Goal: Task Accomplishment & Management: Use online tool/utility

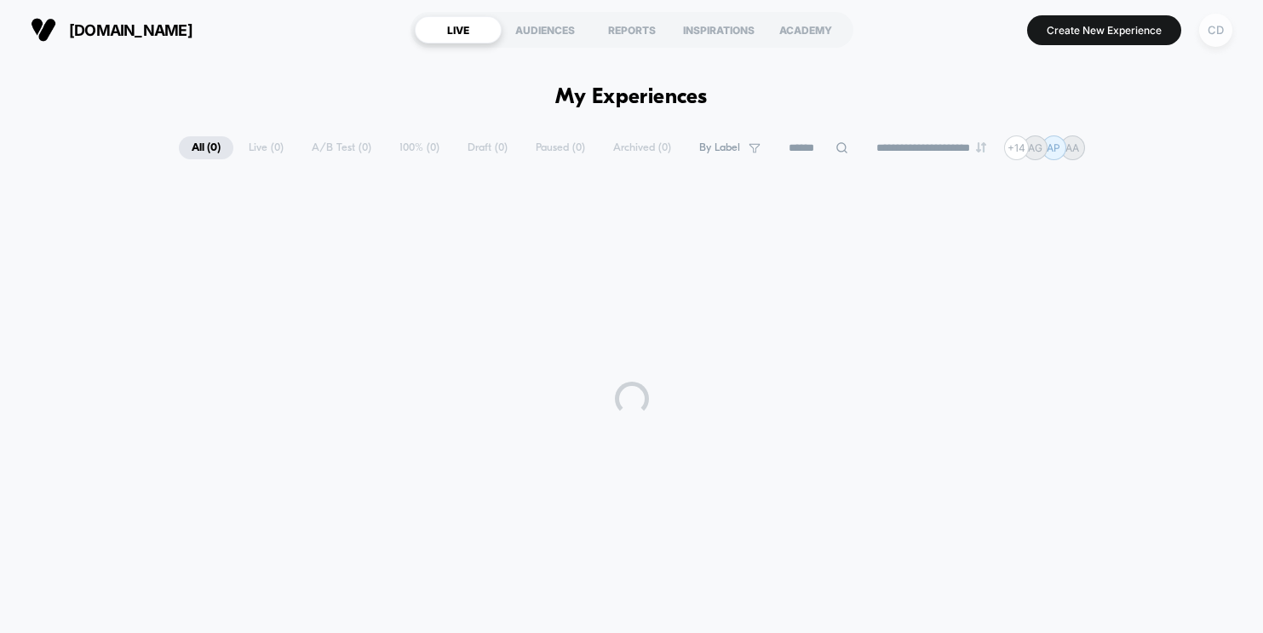
click at [1210, 28] on div "CD" at bounding box center [1215, 30] width 33 height 33
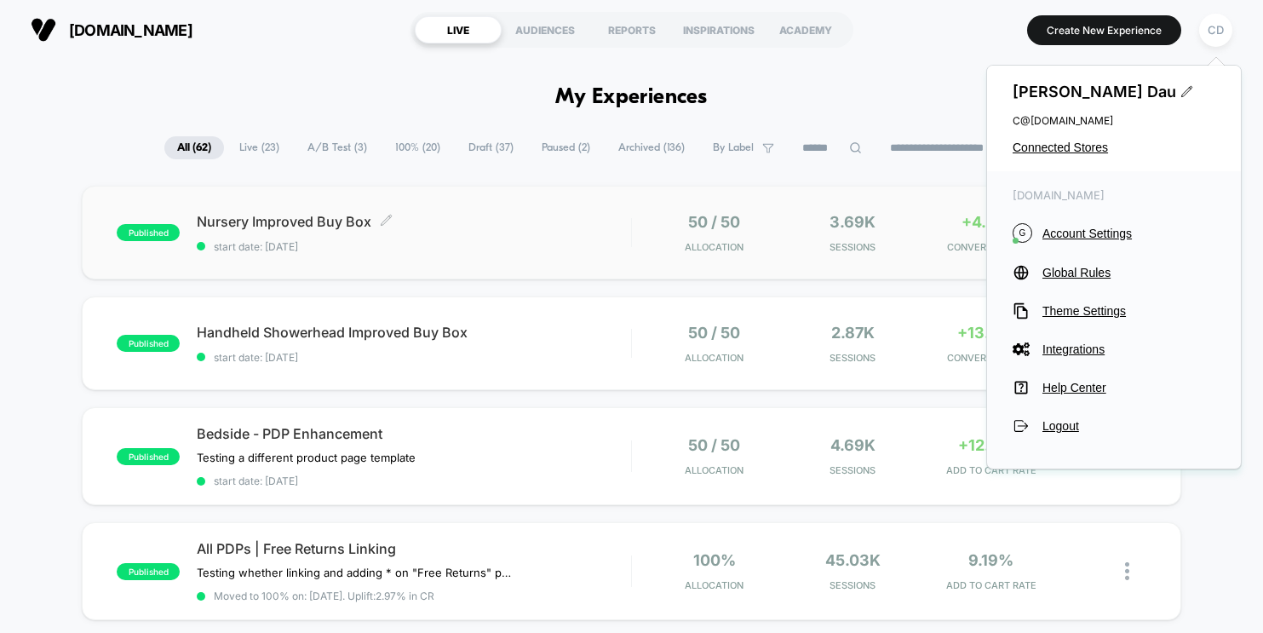
click at [520, 236] on div "Nursery Improved Buy Box Click to edit experience details Click to edit experie…" at bounding box center [414, 233] width 434 height 40
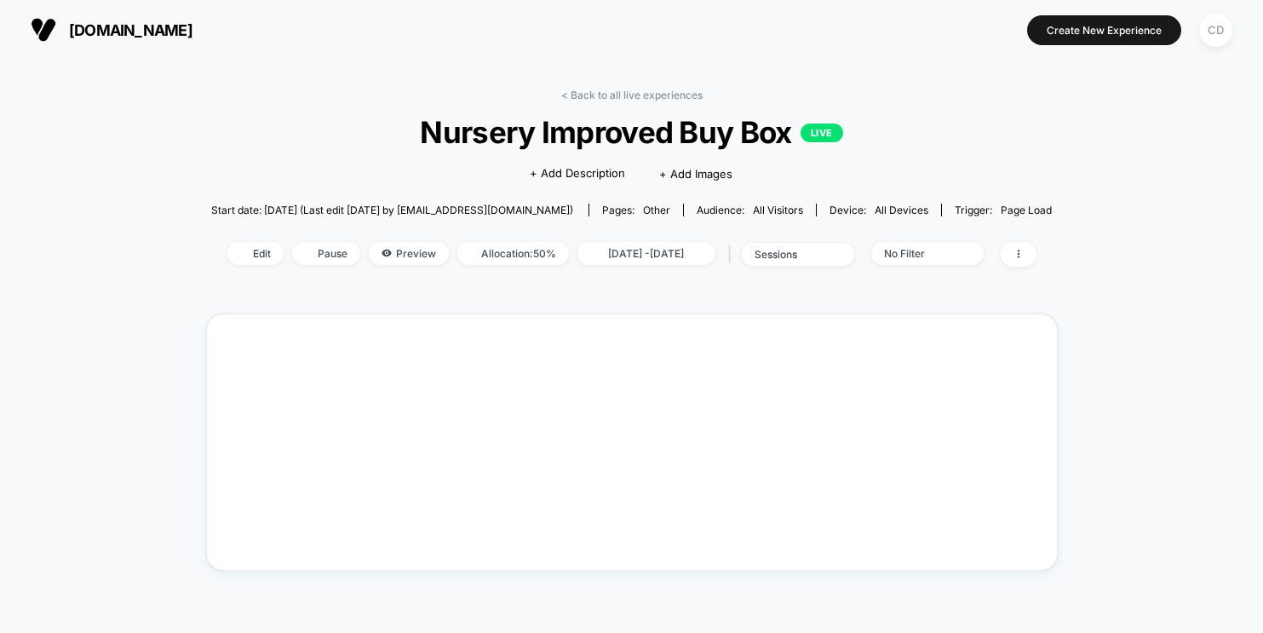
click at [522, 237] on div "< Back to all live experiences Nursery Improved Buy Box LIVE Click to edit expe…" at bounding box center [631, 188] width 841 height 199
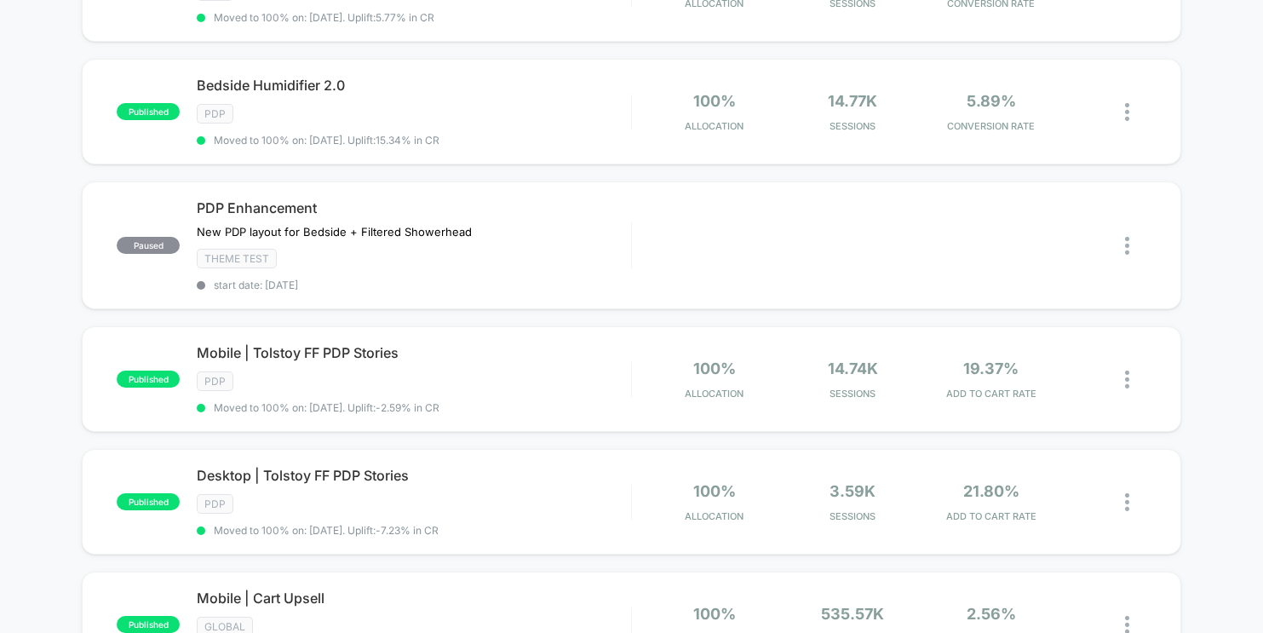
scroll to position [1260, 0]
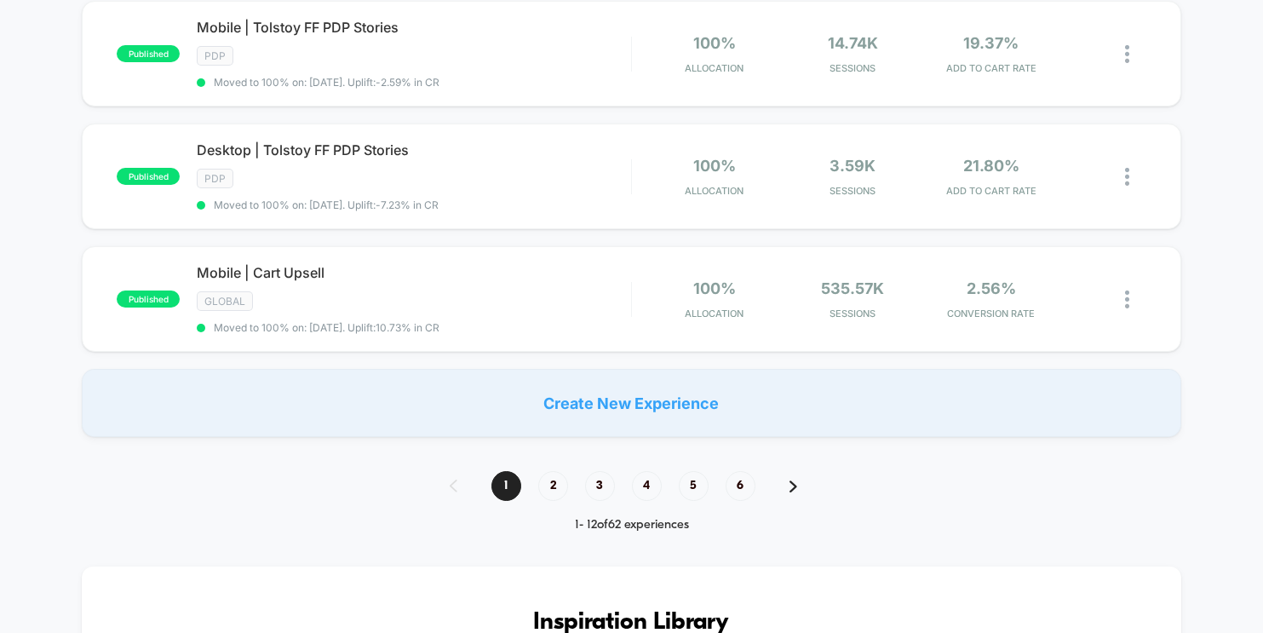
click at [563, 467] on div "**********" at bounding box center [631, 407] width 1263 height 3062
click at [560, 481] on span "2" at bounding box center [553, 486] width 30 height 30
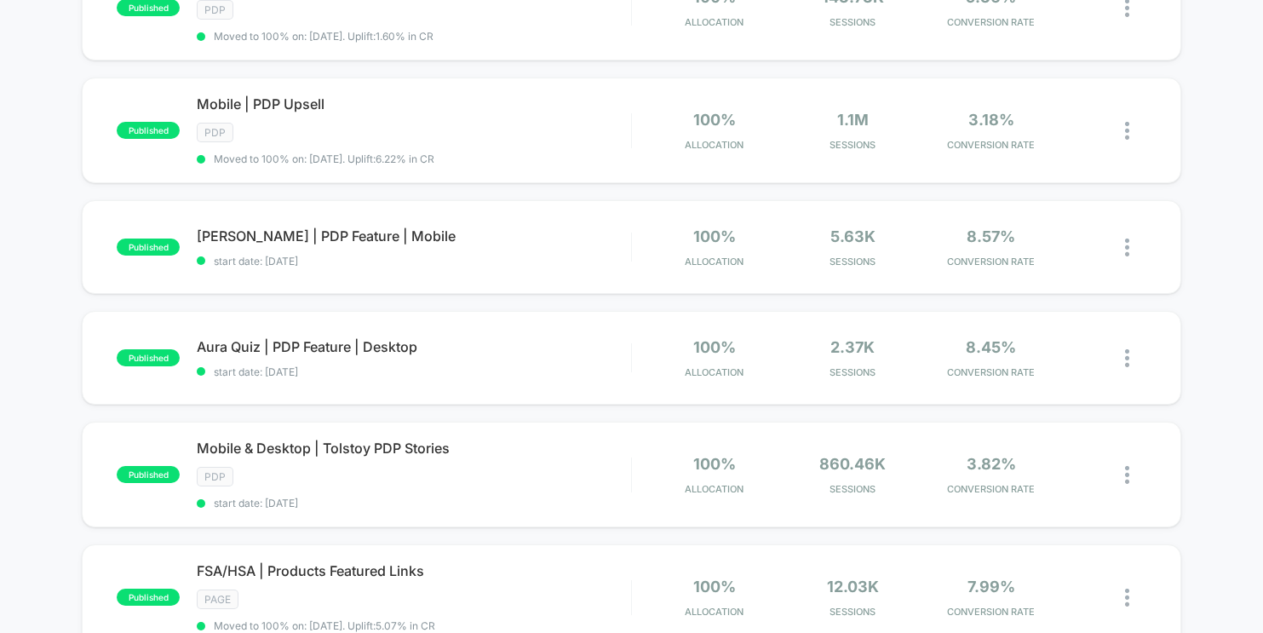
scroll to position [0, 0]
